Goal: Information Seeking & Learning: Learn about a topic

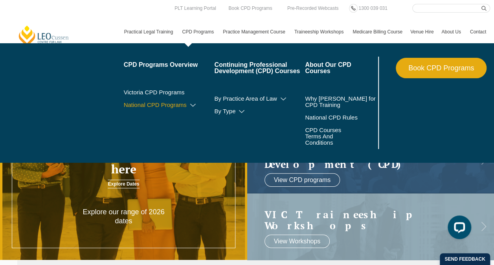
click at [189, 106] on icon at bounding box center [193, 105] width 8 height 5
click at [171, 118] on link "By CPD Category" at bounding box center [169, 116] width 91 height 6
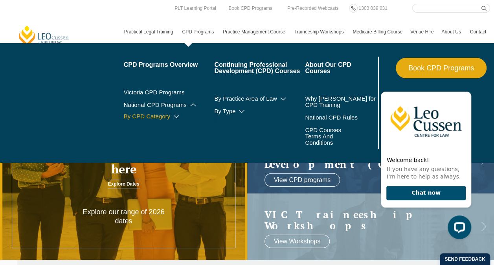
click at [177, 116] on icon at bounding box center [176, 116] width 8 height 5
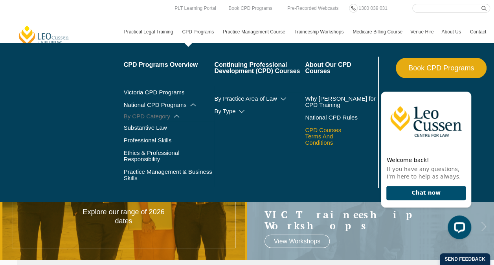
click at [317, 132] on link "CPD Courses Terms And Conditions" at bounding box center [330, 136] width 51 height 19
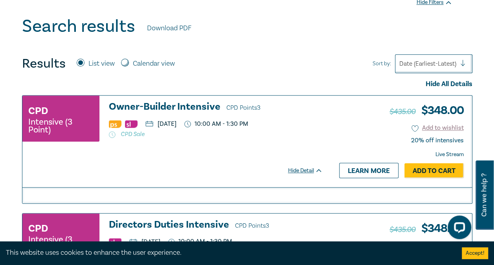
scroll to position [287, 0]
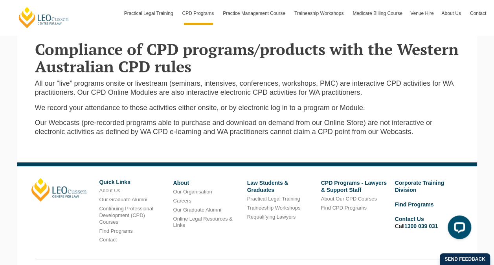
scroll to position [1530, 0]
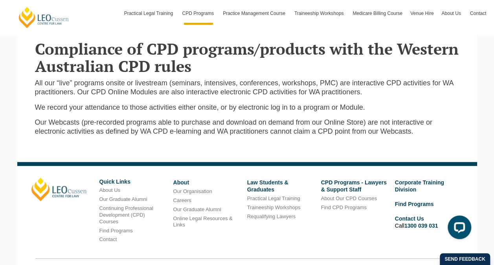
click at [405, 178] on li "Corporate Training Division" at bounding box center [429, 186] width 68 height 16
click at [402, 179] on link "Corporate Training Division" at bounding box center [419, 185] width 49 height 13
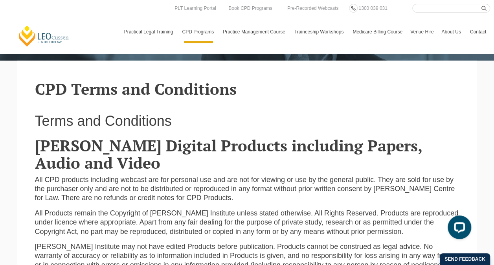
scroll to position [0, 0]
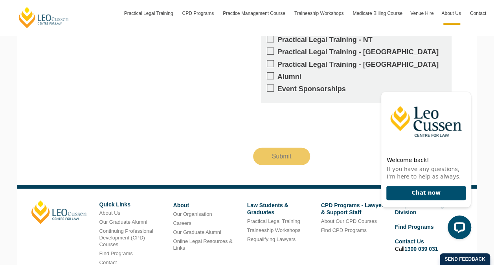
scroll to position [1148, 0]
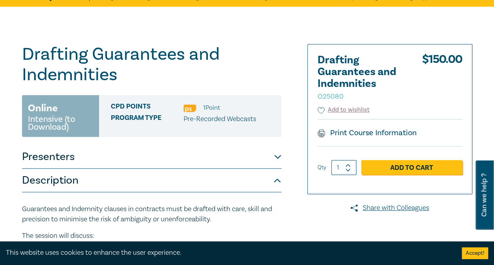
scroll to position [11, 0]
